Goal: Task Accomplishment & Management: Manage account settings

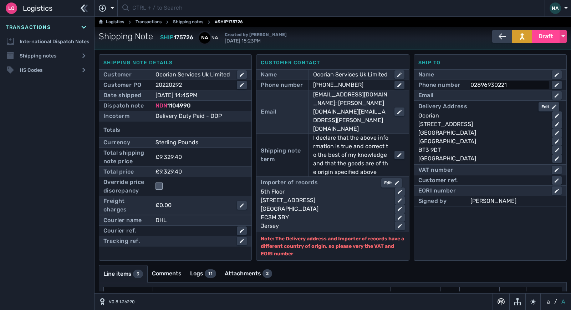
click at [506, 86] on div "02896930221" at bounding box center [509, 85] width 76 height 9
click at [489, 96] on div at bounding box center [510, 95] width 79 height 9
type input "[EMAIL_ADDRESS][DOMAIN_NAME]"
click at [515, 85] on div "02896930221" at bounding box center [509, 85] width 76 height 9
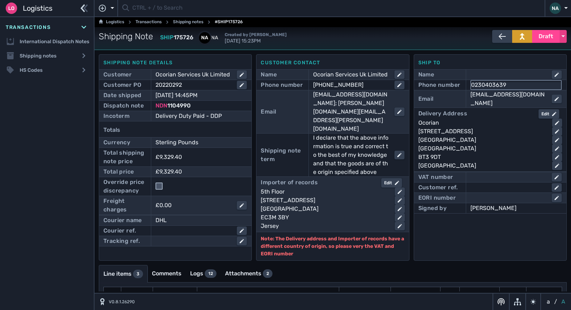
type input "02304036396"
click at [500, 228] on div "Ship to Name Phone number [PHONE_NUMBER] Email [EMAIL_ADDRESS][DOMAIN_NAME] Del…" at bounding box center [490, 157] width 153 height 206
click at [539, 35] on span "Draft" at bounding box center [546, 36] width 15 height 9
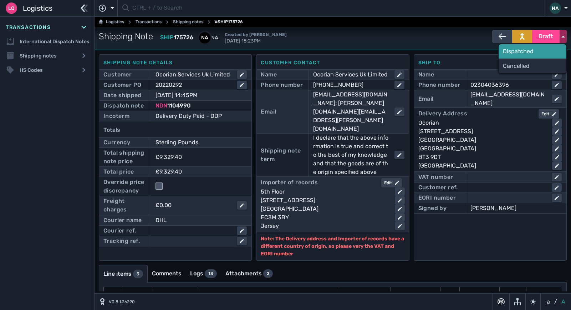
click at [528, 52] on div "Dispatched" at bounding box center [533, 51] width 68 height 14
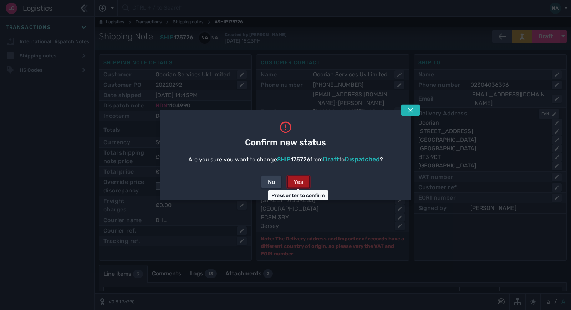
click at [297, 182] on div "Yes" at bounding box center [299, 182] width 10 height 9
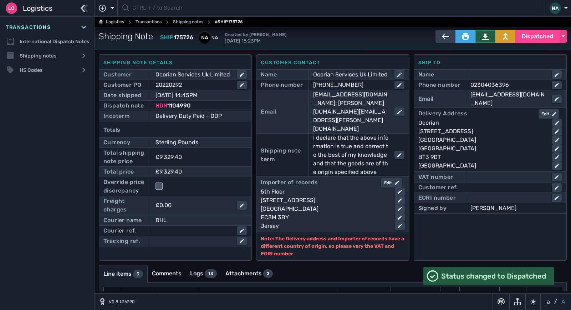
click at [482, 36] on icon at bounding box center [485, 37] width 7 height 6
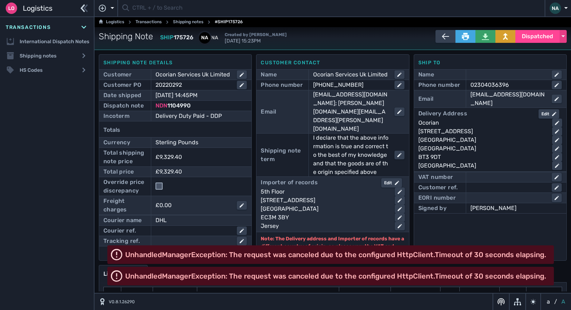
click at [482, 229] on div "Ship to Name Phone number [PHONE_NUMBER] Email [EMAIL_ADDRESS][DOMAIN_NAME] Del…" at bounding box center [490, 157] width 153 height 206
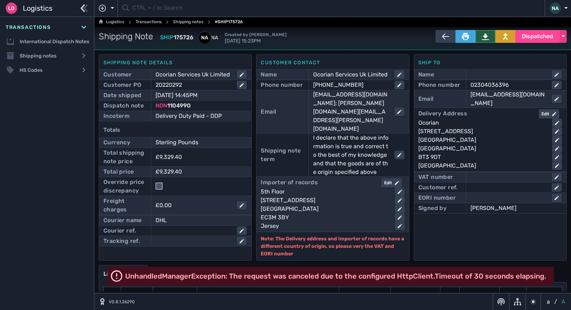
click at [485, 38] on icon at bounding box center [485, 36] width 7 height 7
